Goal: Use online tool/utility: Utilize a website feature to perform a specific function

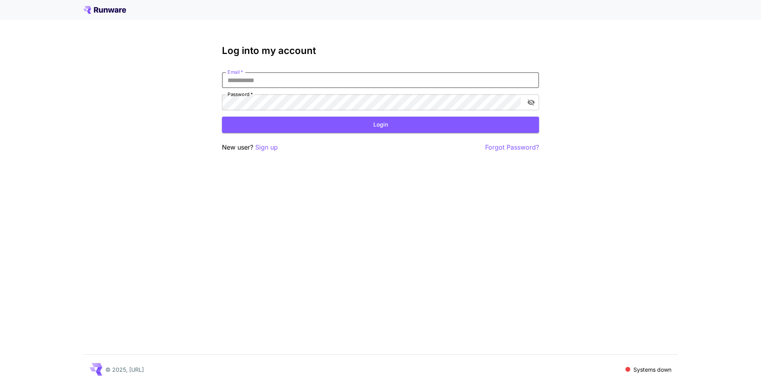
type input "**********"
click at [410, 128] on button "Login" at bounding box center [380, 124] width 317 height 16
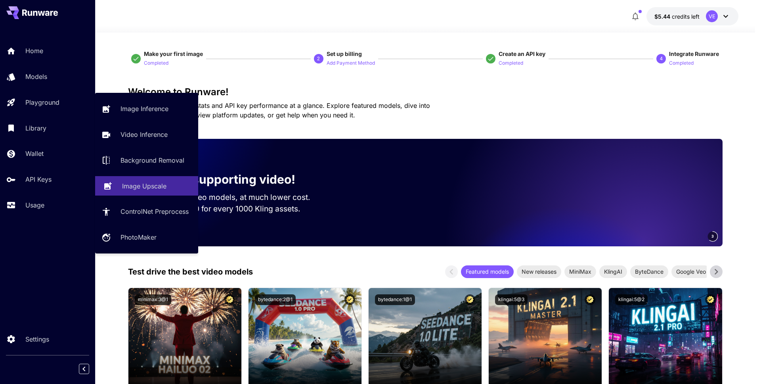
click at [149, 187] on p "Image Upscale" at bounding box center [144, 186] width 44 height 10
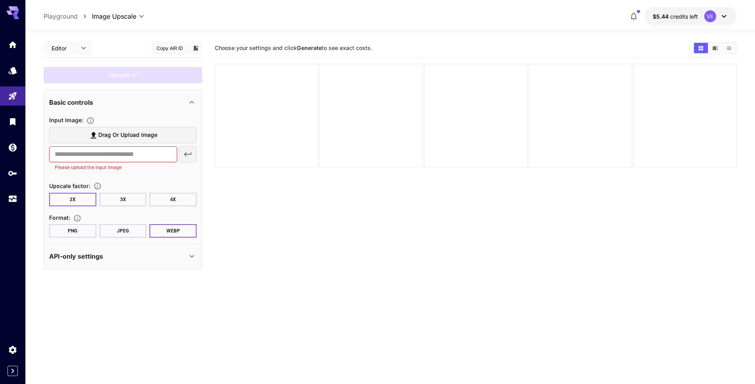
click at [112, 128] on label "Drag or upload image" at bounding box center [122, 135] width 147 height 16
click at [0, 0] on input "Drag or upload image" at bounding box center [0, 0] width 0 height 0
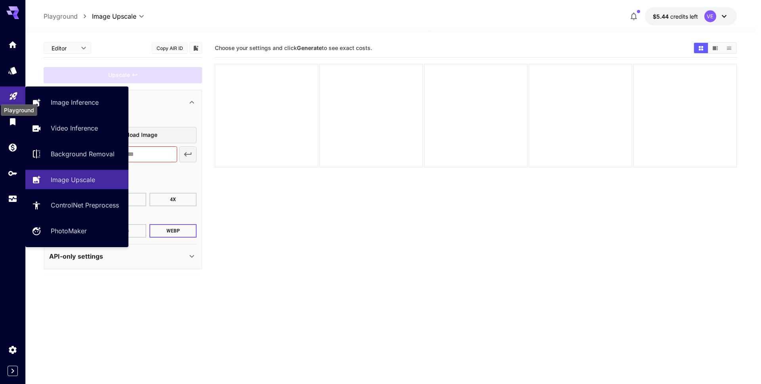
click at [15, 95] on icon "Playground" at bounding box center [14, 94] width 10 height 10
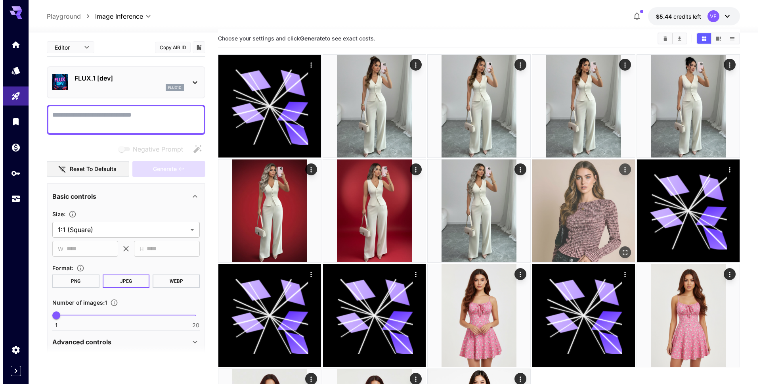
scroll to position [1, 0]
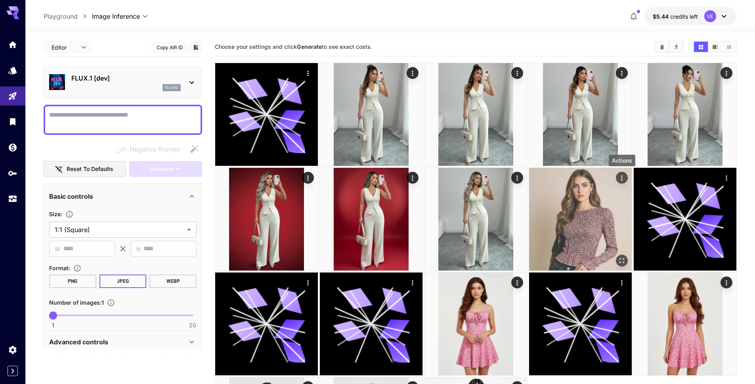
click at [621, 179] on icon "Actions" at bounding box center [622, 178] width 8 height 8
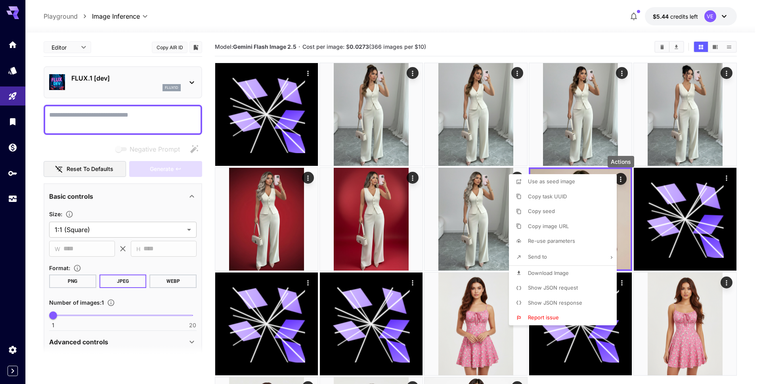
click at [556, 275] on span "Download Image" at bounding box center [548, 272] width 41 height 6
click at [9, 85] on div at bounding box center [380, 192] width 761 height 384
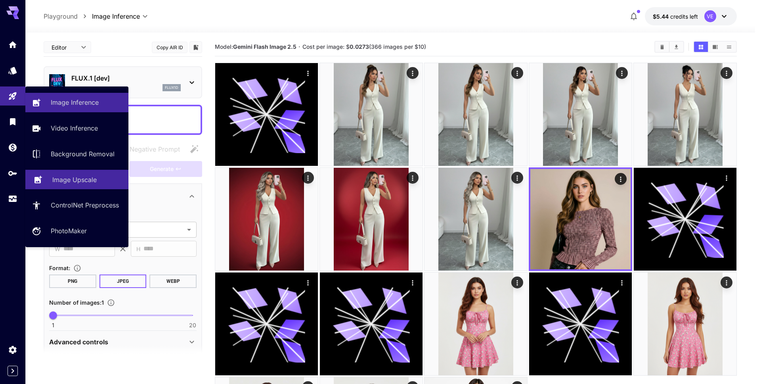
click at [78, 183] on p "Image Upscale" at bounding box center [74, 180] width 44 height 10
type input "**********"
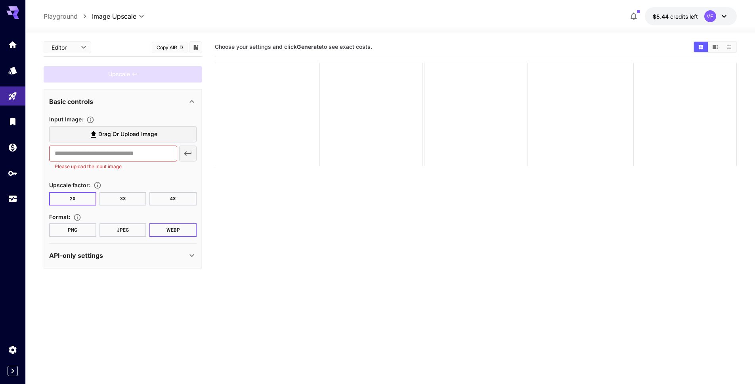
click at [114, 139] on label "Drag or upload image" at bounding box center [122, 134] width 147 height 16
click at [0, 0] on input "Drag or upload image" at bounding box center [0, 0] width 0 height 0
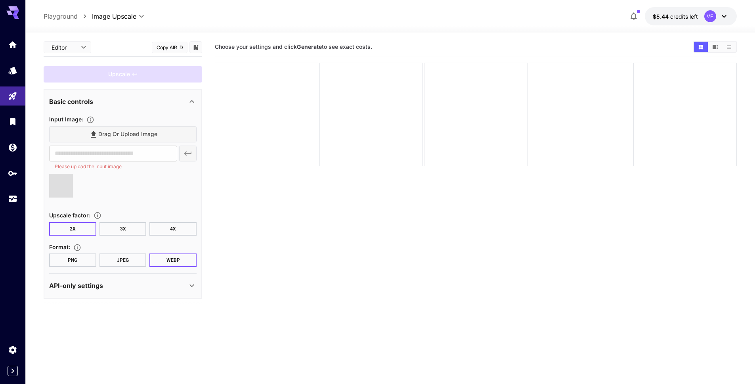
type input "**********"
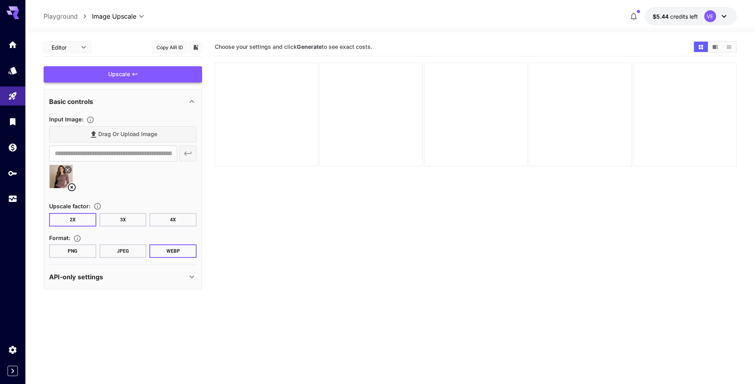
click at [141, 80] on div "Upscale" at bounding box center [123, 74] width 158 height 16
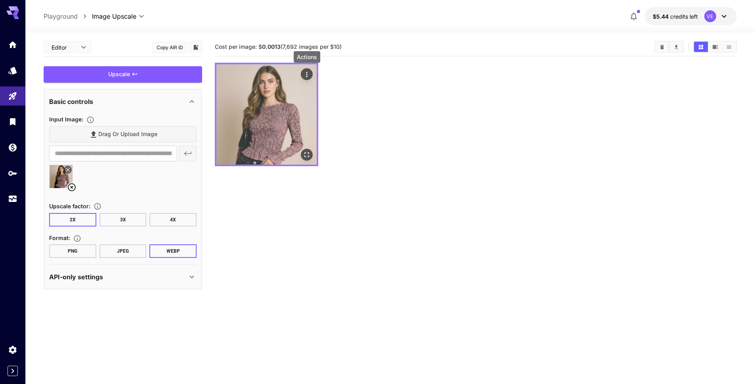
click at [307, 76] on icon "Actions" at bounding box center [307, 75] width 8 height 8
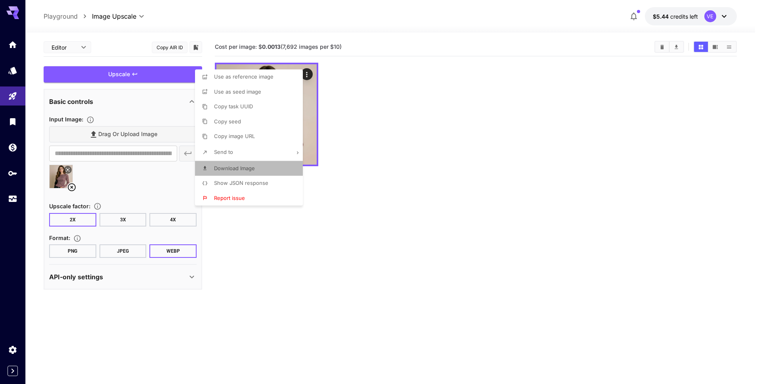
click at [260, 163] on li "Download Image" at bounding box center [251, 168] width 113 height 15
click at [120, 211] on div at bounding box center [380, 192] width 761 height 384
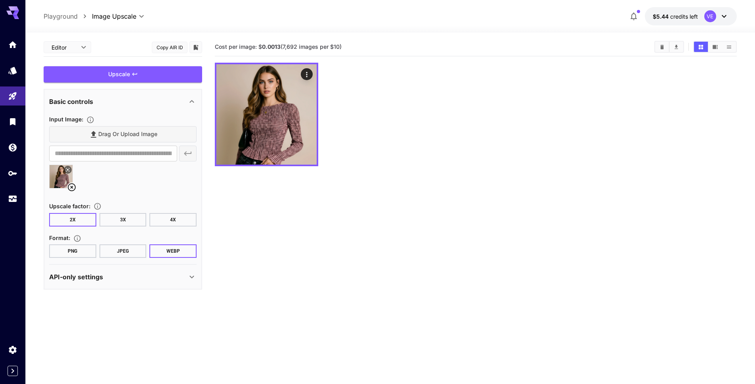
click at [126, 217] on button "3X" at bounding box center [122, 219] width 47 height 13
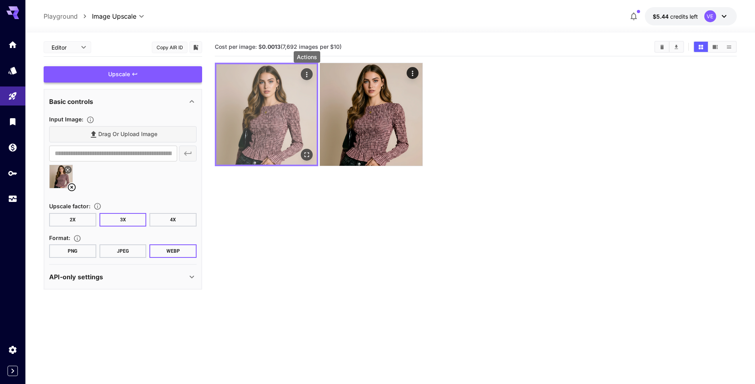
click at [307, 73] on icon "Actions" at bounding box center [306, 74] width 1 height 5
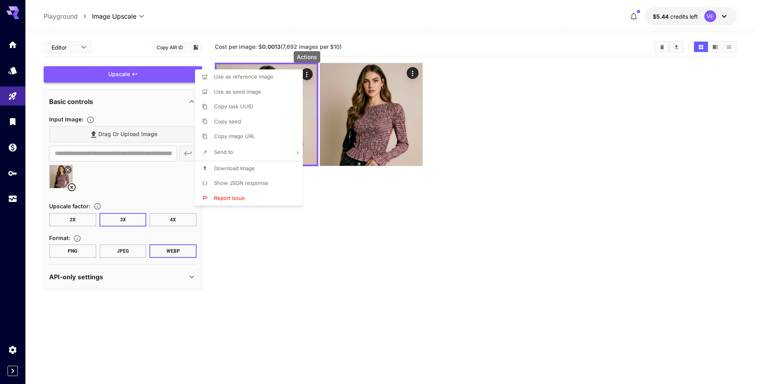
click at [256, 170] on li "Download Image" at bounding box center [251, 168] width 113 height 15
click at [183, 216] on div at bounding box center [380, 192] width 761 height 384
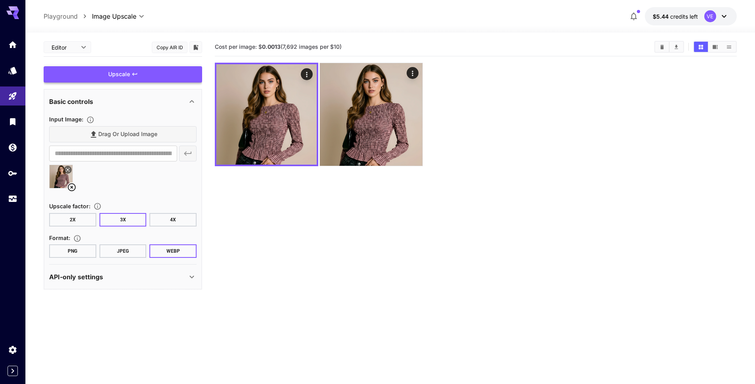
click at [183, 218] on button "4X" at bounding box center [172, 219] width 47 height 13
click at [132, 78] on div "Upscale" at bounding box center [123, 74] width 158 height 16
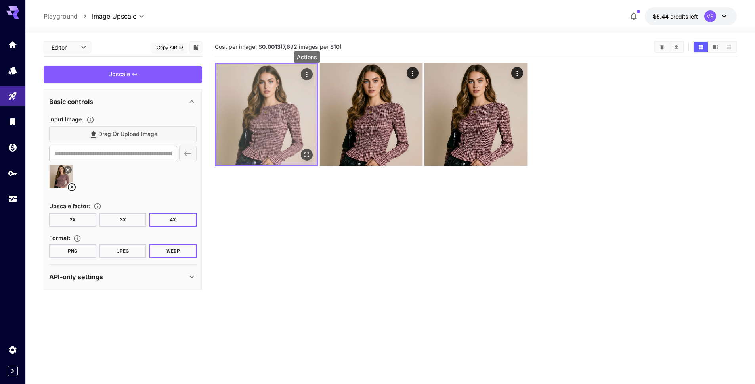
click at [310, 72] on icon "Actions" at bounding box center [307, 75] width 8 height 8
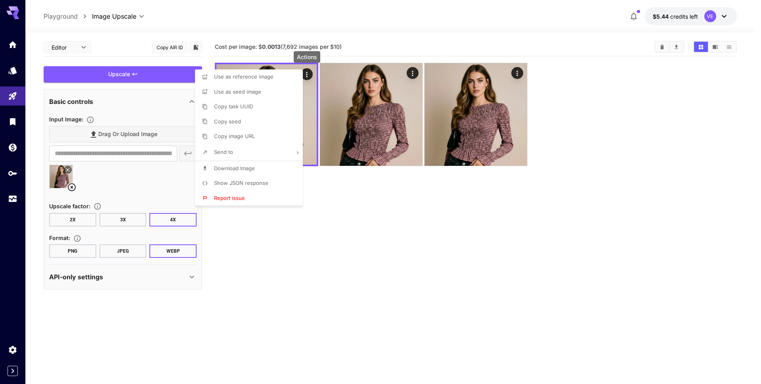
click at [237, 167] on span "Download Image" at bounding box center [234, 168] width 41 height 6
